Goal: Information Seeking & Learning: Learn about a topic

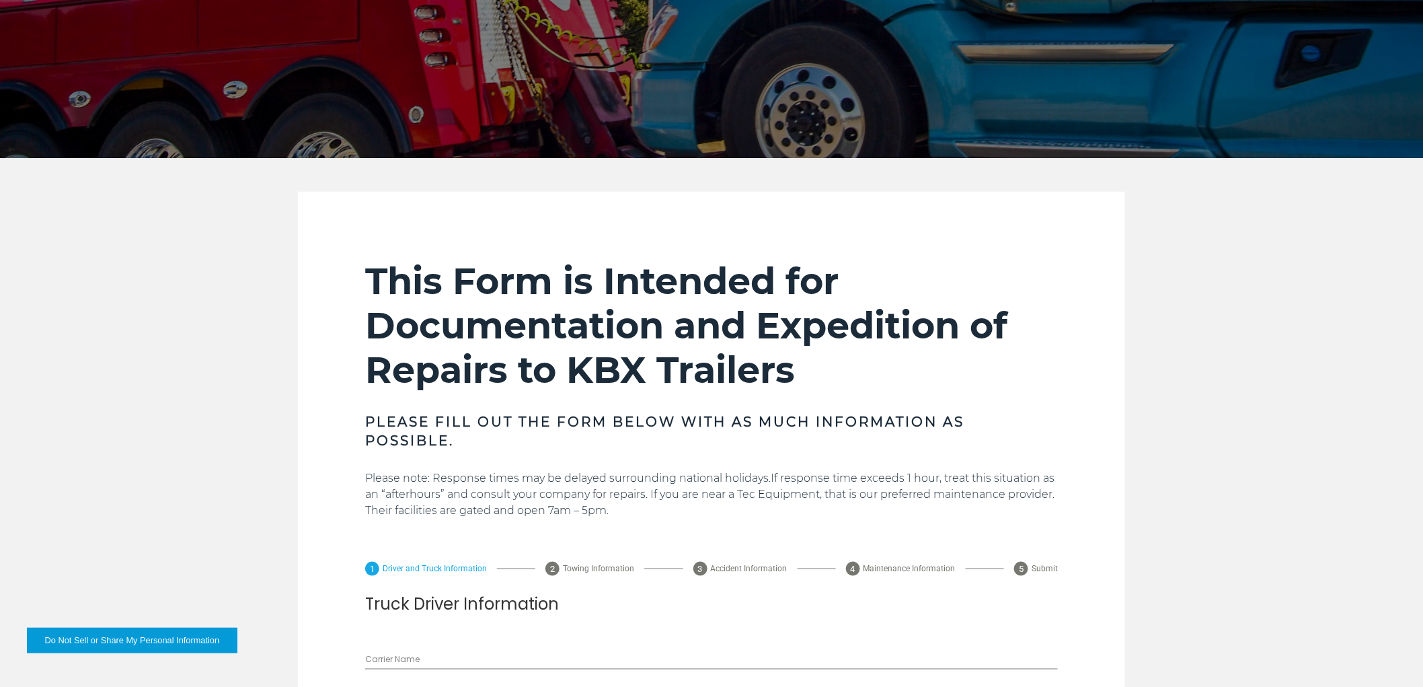
scroll to position [373, 0]
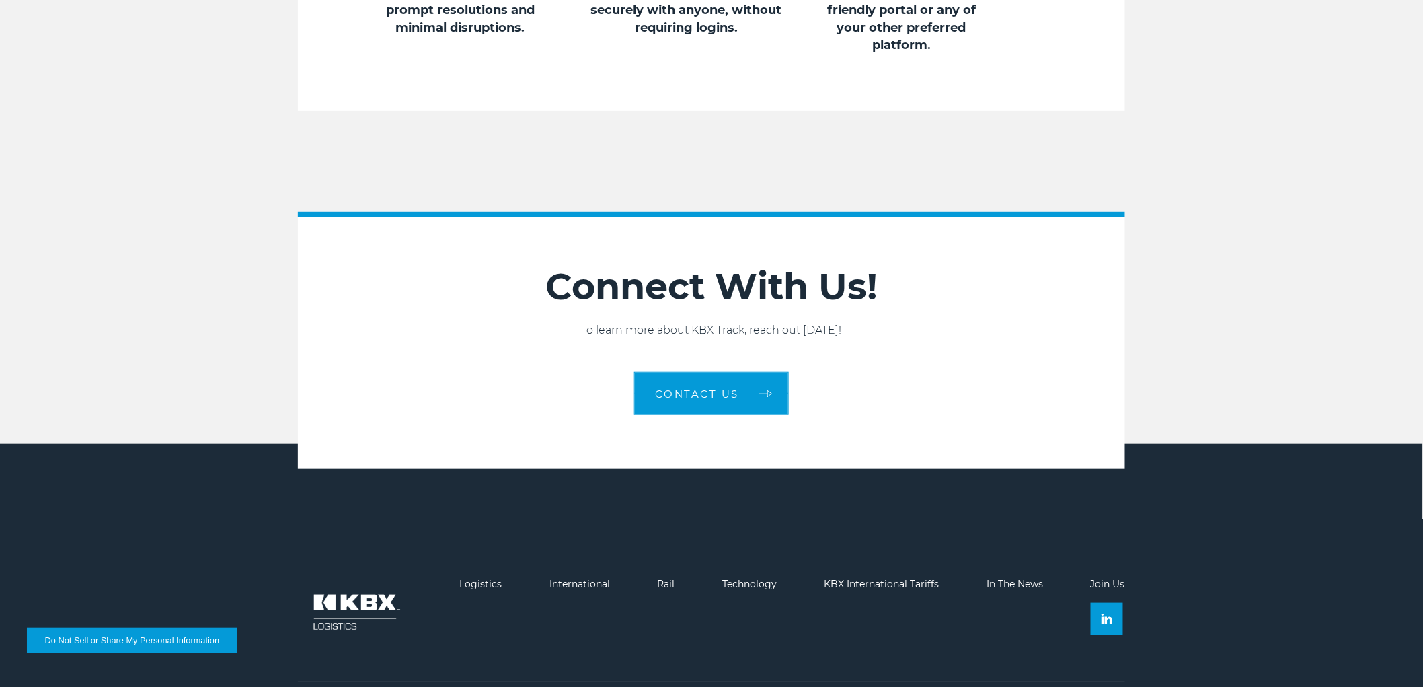
scroll to position [2018, 0]
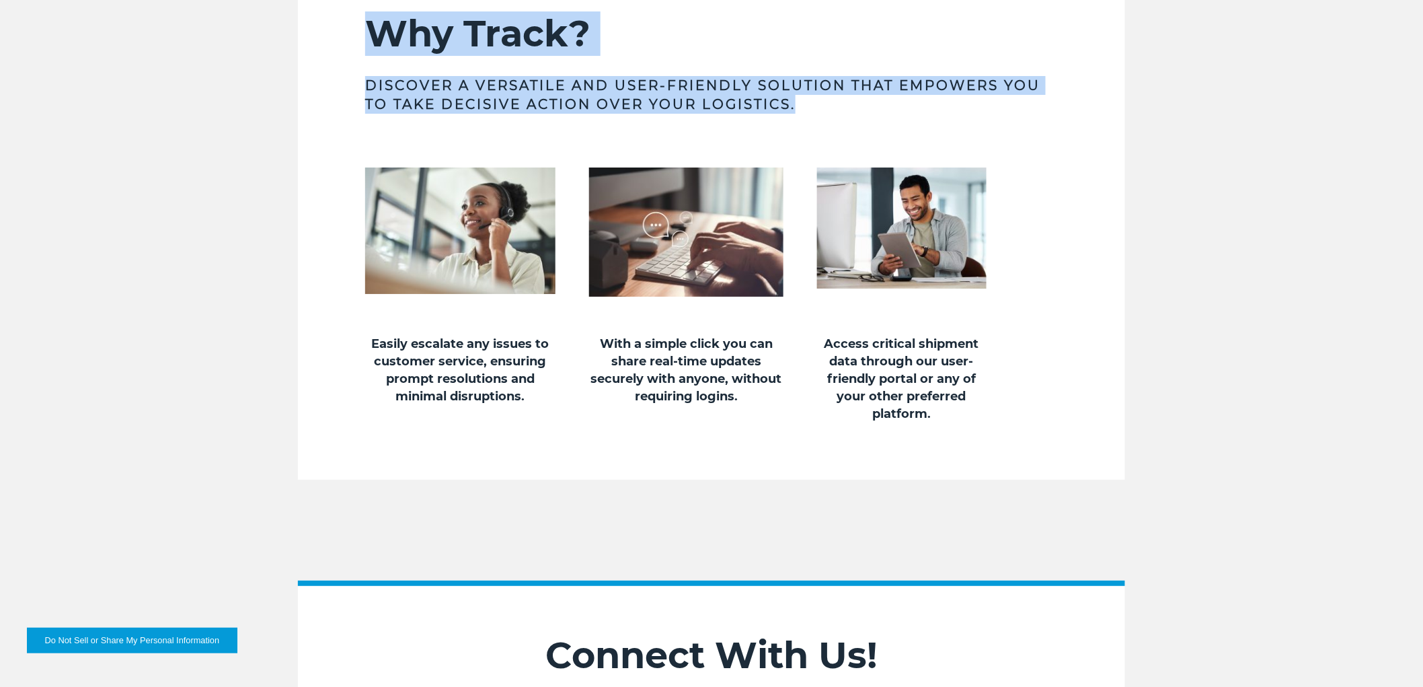
drag, startPoint x: 355, startPoint y: 102, endPoint x: 738, endPoint y: 179, distance: 390.4
click at [738, 179] on section "Why Track? Discover a versatile and user-friendly solution that empowers you to…" at bounding box center [711, 211] width 827 height 535
click at [771, 114] on h3 "Discover a versatile and user-friendly solution that empowers you to take decis…" at bounding box center [711, 95] width 693 height 38
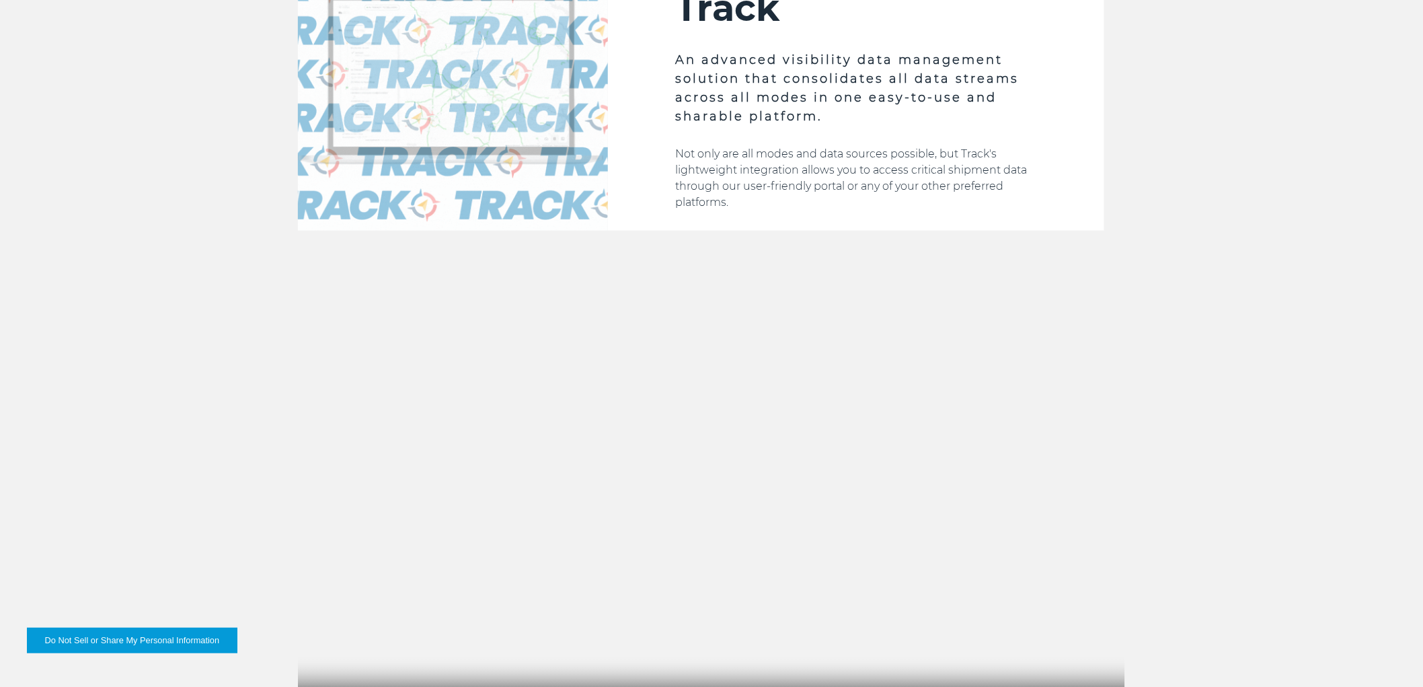
scroll to position [523, 0]
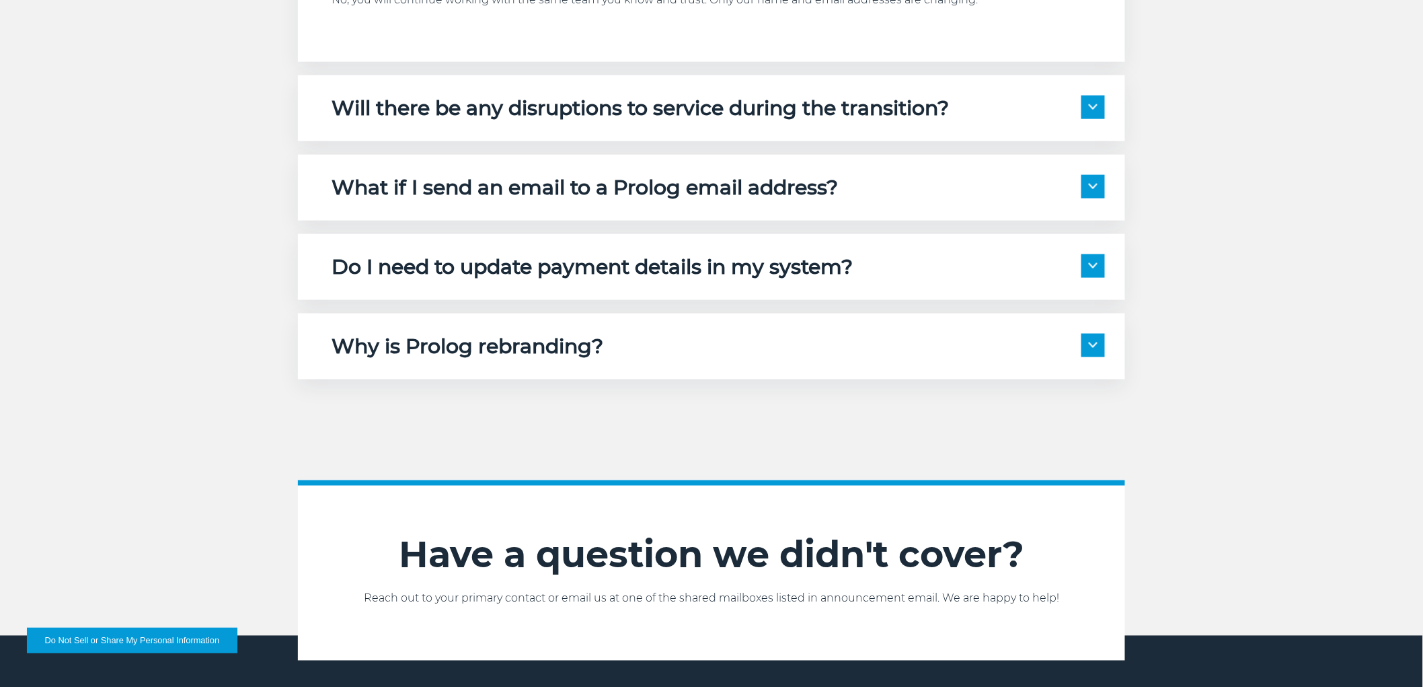
scroll to position [597, 0]
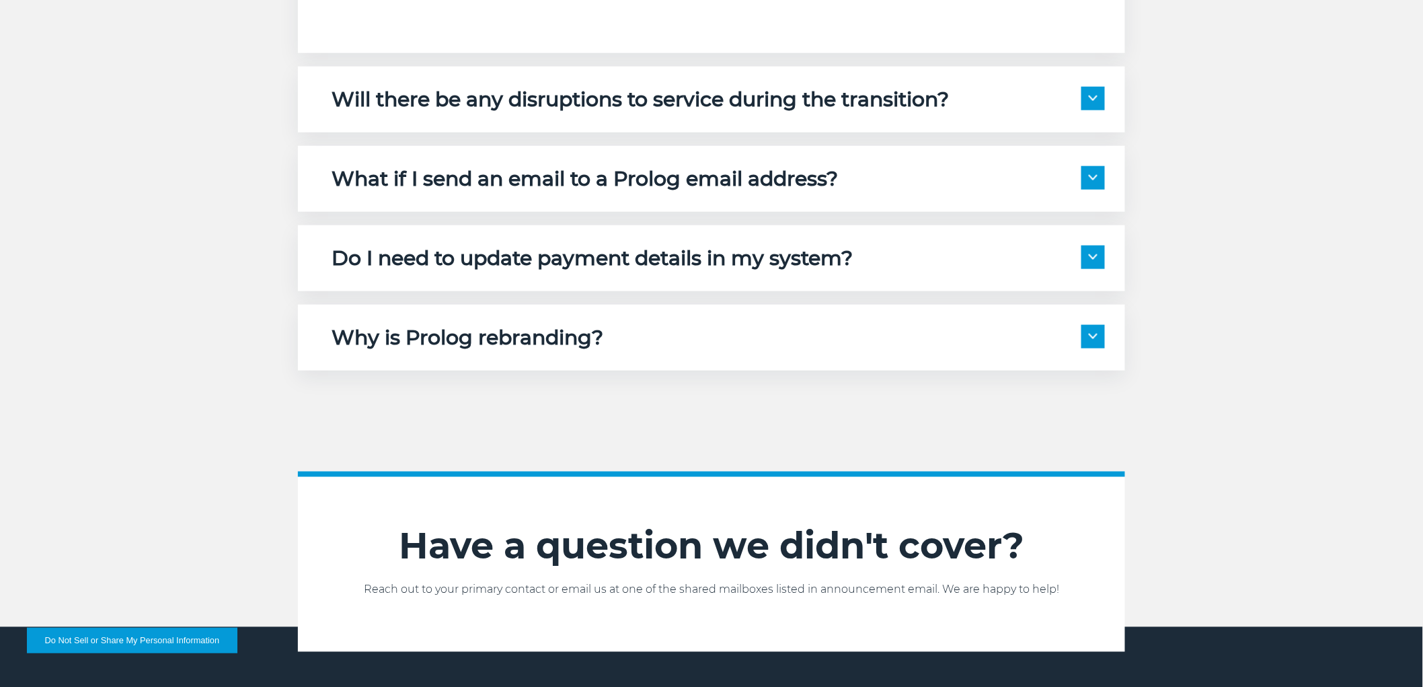
click at [439, 350] on div "Why is Prolog rebranding? This change allows us to align more closely with KBX,…" at bounding box center [711, 338] width 827 height 66
click at [447, 338] on h5 "Why is Prolog rebranding?" at bounding box center [468, 338] width 272 height 26
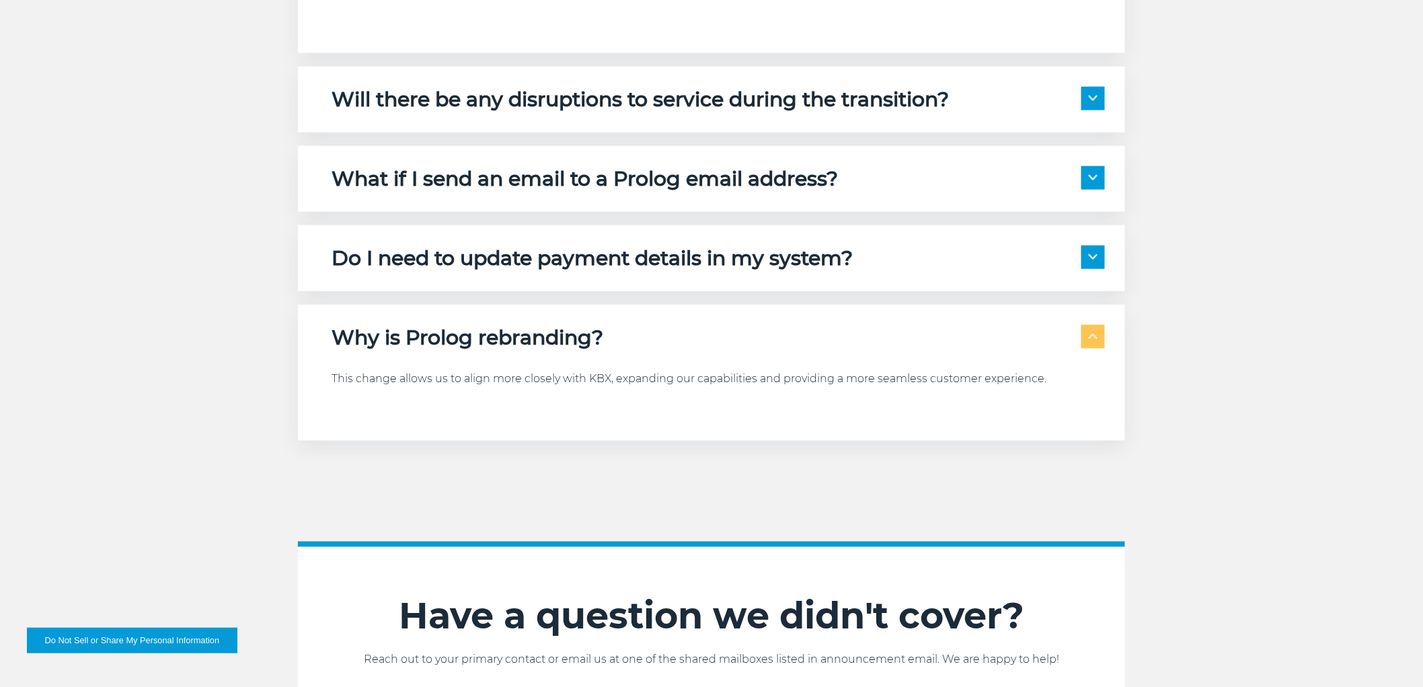
click at [489, 271] on div "Do I need to update payment details in my system? Yes, our beneficiary name is …" at bounding box center [711, 258] width 827 height 66
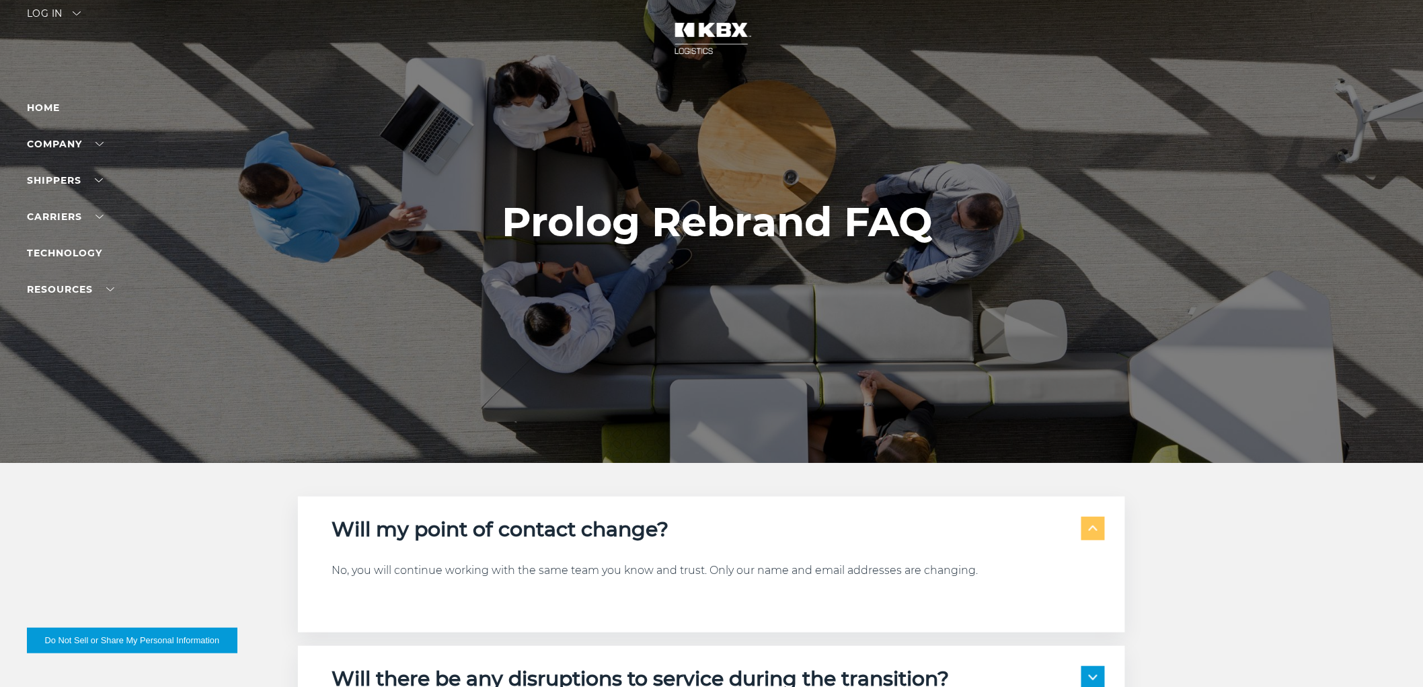
scroll to position [0, 0]
